Goal: Task Accomplishment & Management: Manage account settings

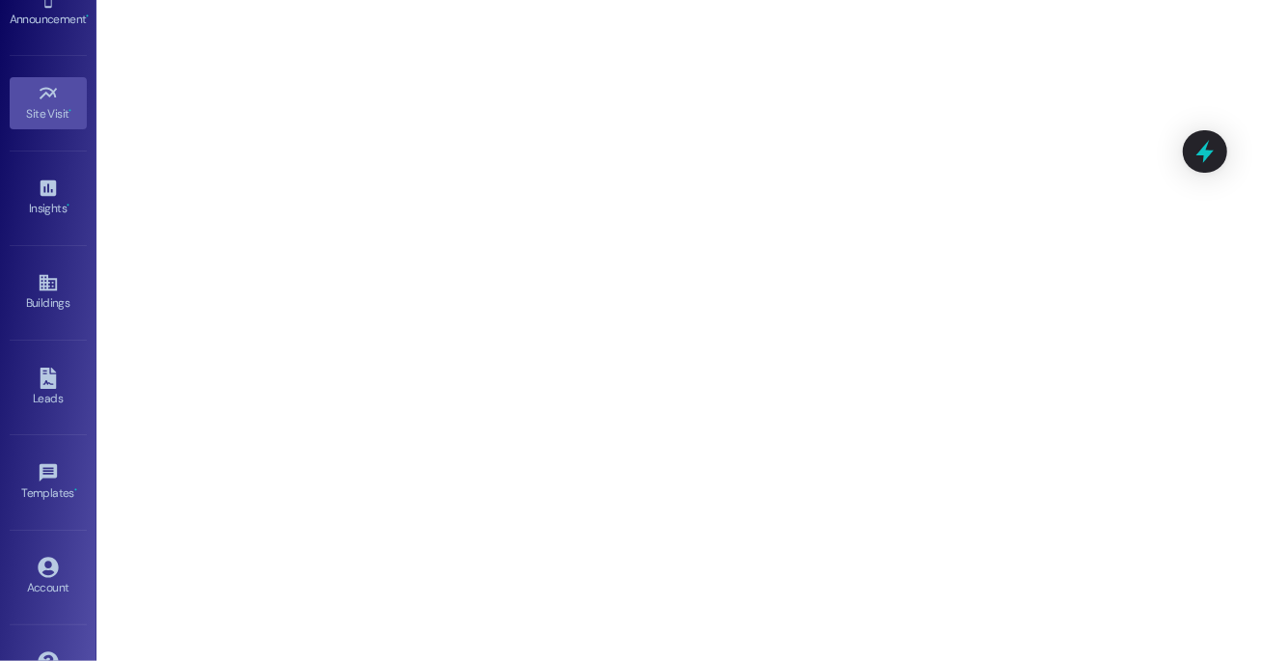
scroll to position [203, 0]
click at [41, 559] on icon at bounding box center [48, 566] width 21 height 21
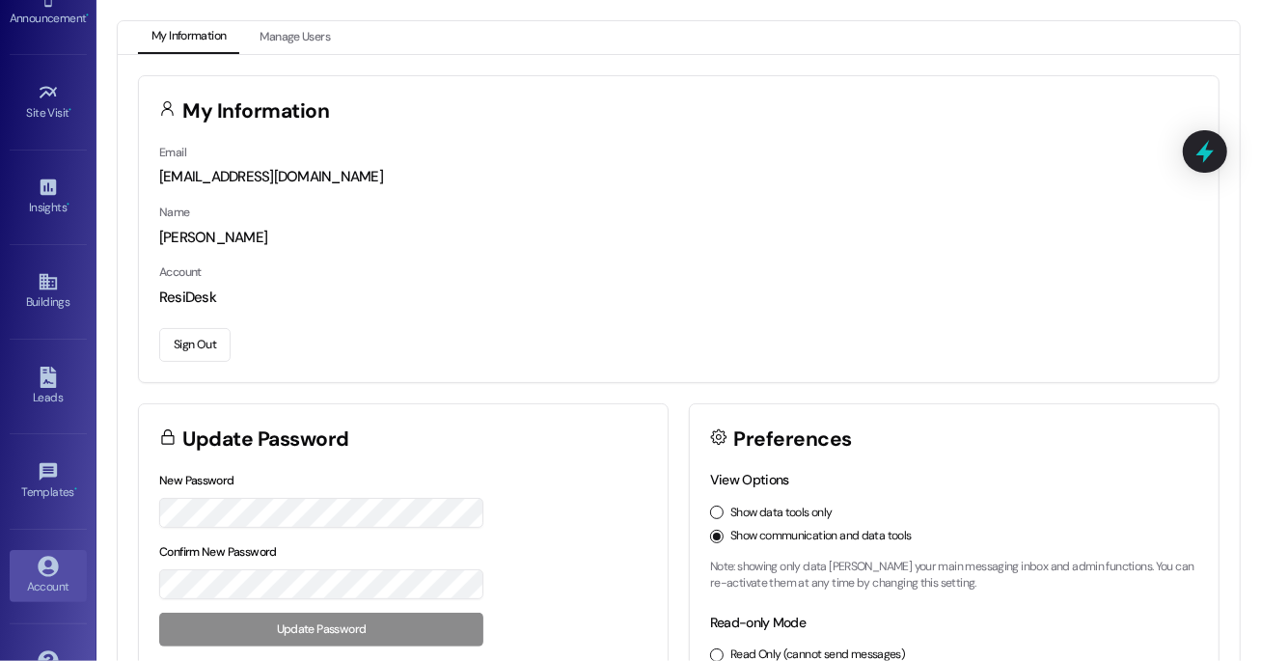
click at [205, 339] on button "Sign Out" at bounding box center [194, 345] width 71 height 34
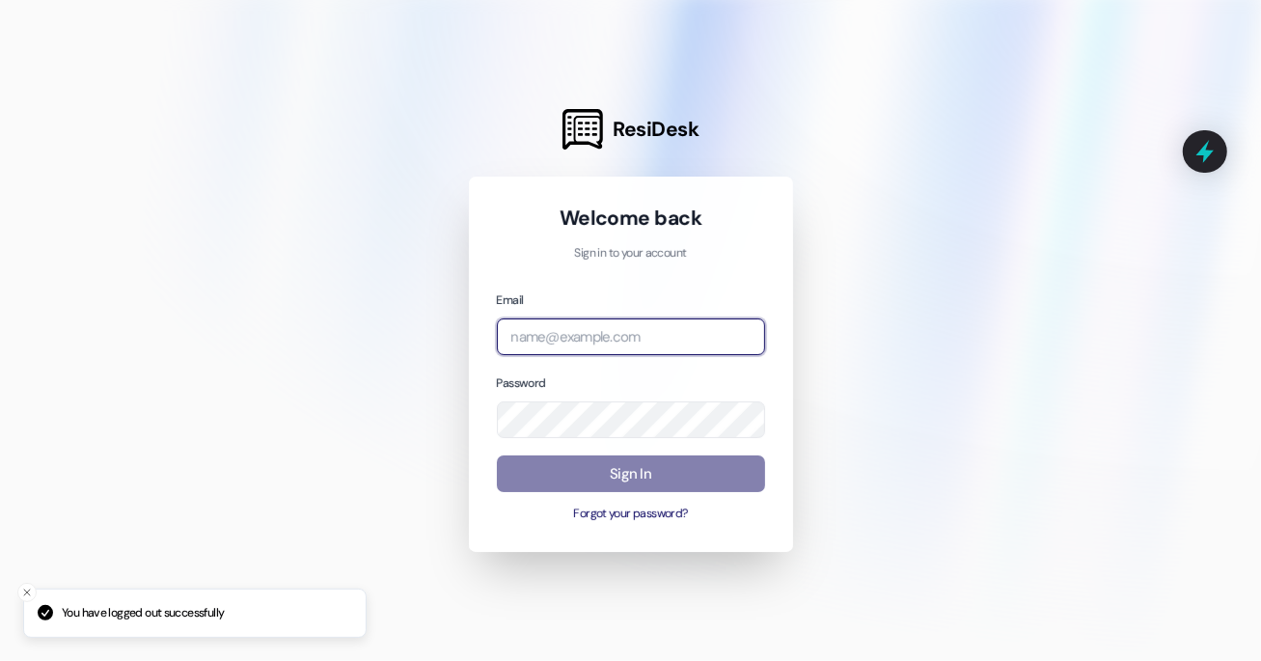
click at [610, 318] on input "email" at bounding box center [631, 337] width 268 height 38
click at [610, 332] on input "email" at bounding box center [631, 337] width 268 height 38
type input "[EMAIL_ADDRESS][DOMAIN_NAME]"
